Goal: Transaction & Acquisition: Purchase product/service

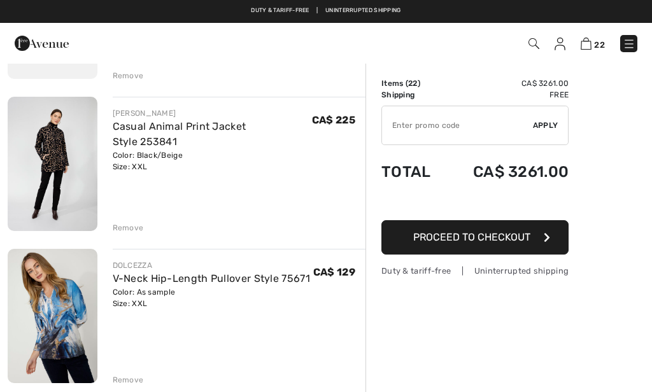
scroll to position [2957, 0]
click at [43, 308] on img at bounding box center [53, 317] width 90 height 134
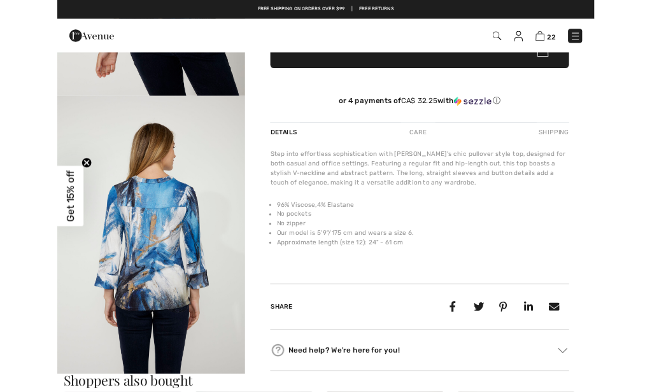
scroll to position [17, 0]
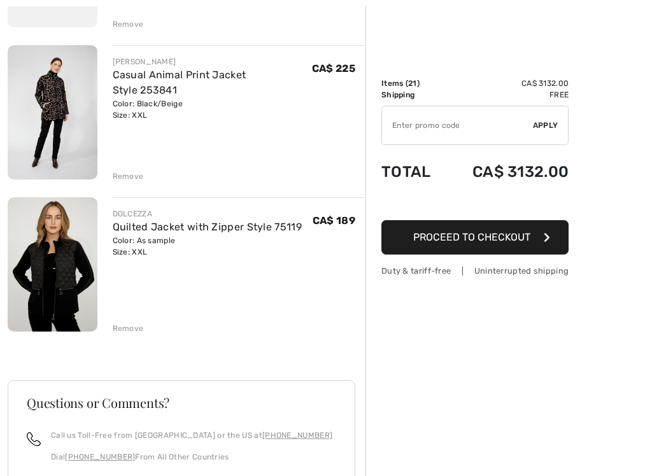
scroll to position [3009, 0]
click at [47, 76] on img at bounding box center [53, 112] width 90 height 134
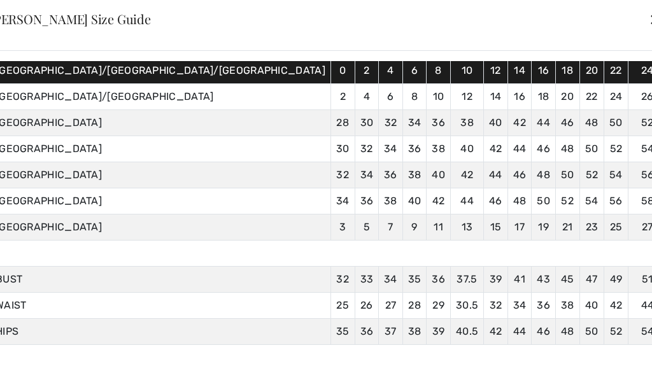
scroll to position [101, 0]
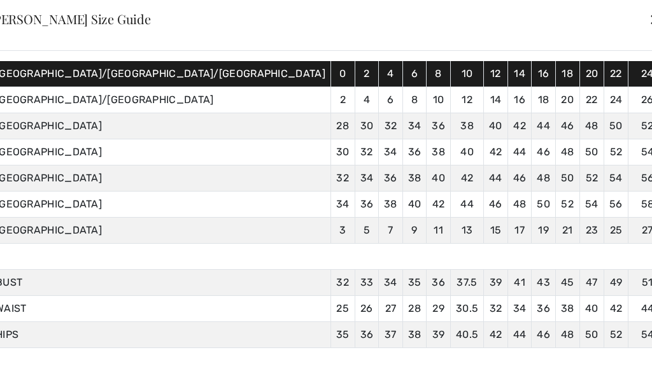
click at [649, 20] on div "✕" at bounding box center [655, 19] width 13 height 27
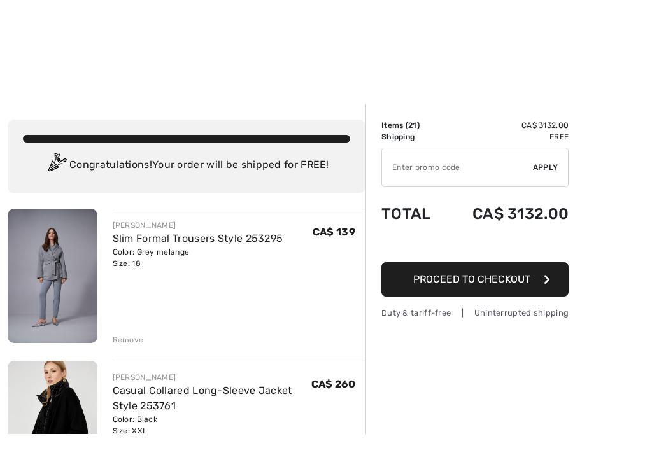
scroll to position [11, 0]
